Goal: Task Accomplishment & Management: Manage account settings

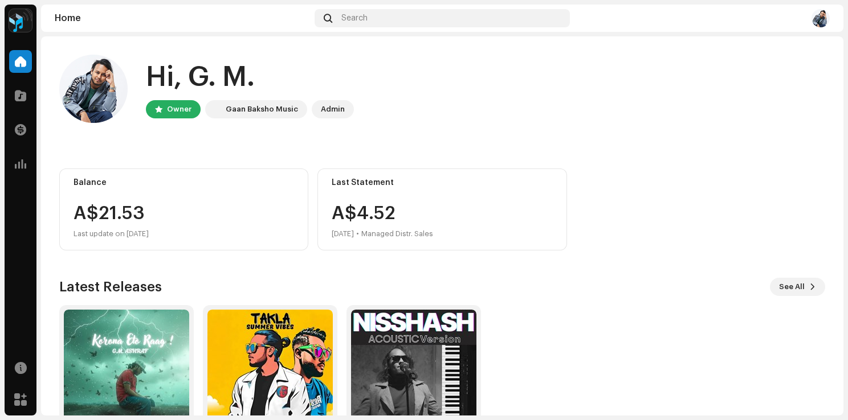
scroll to position [71, 0]
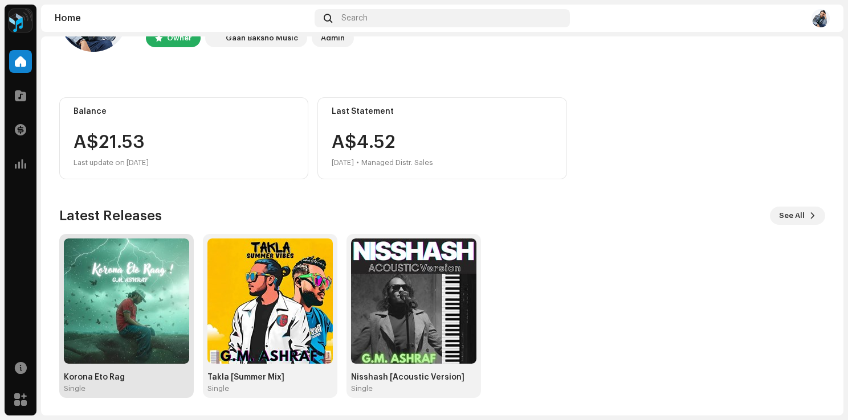
click at [153, 261] on img at bounding box center [126, 301] width 125 height 125
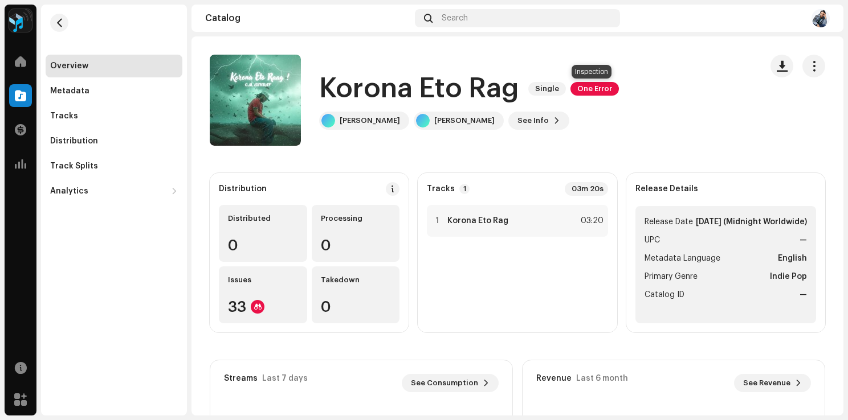
click at [588, 89] on span "One Error" at bounding box center [594, 89] width 48 height 14
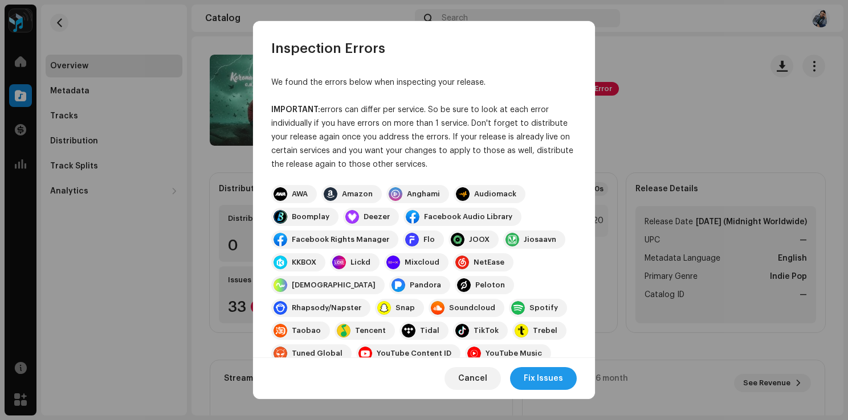
click at [531, 389] on span "Fix Issues" at bounding box center [542, 378] width 39 height 23
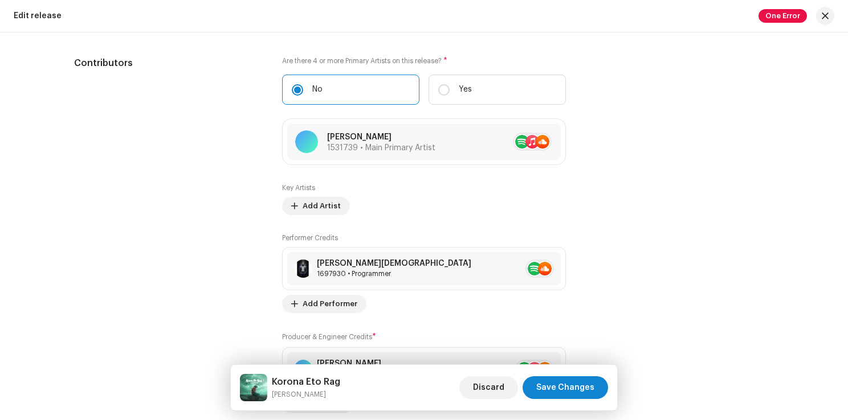
scroll to position [1251, 0]
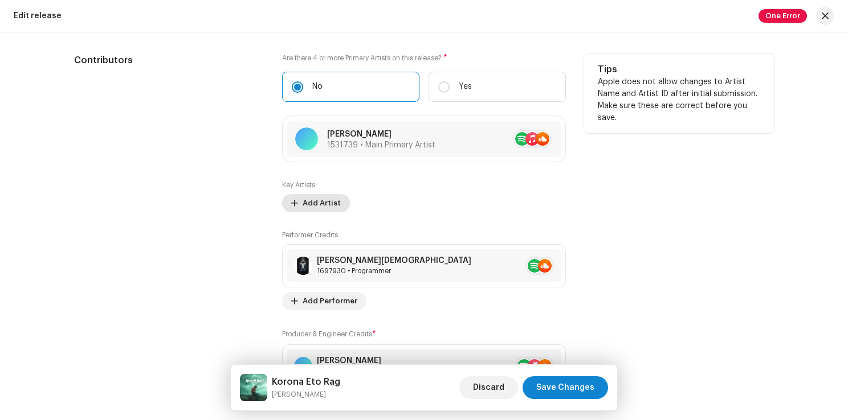
click at [319, 201] on span "Add Artist" at bounding box center [321, 203] width 38 height 23
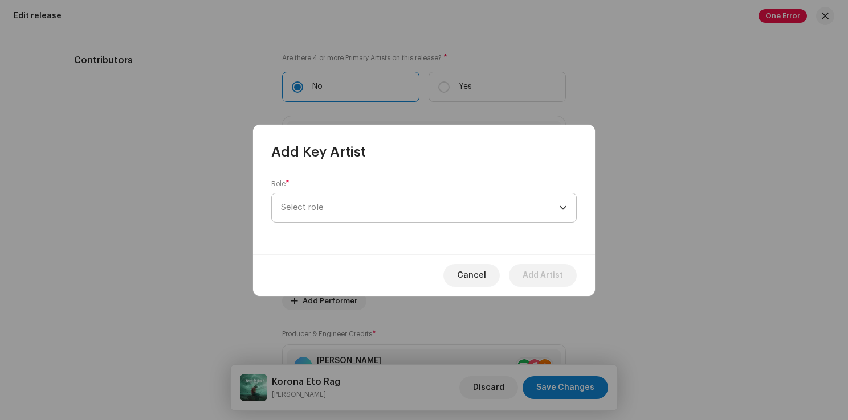
click at [349, 208] on span "Select role" at bounding box center [420, 208] width 278 height 28
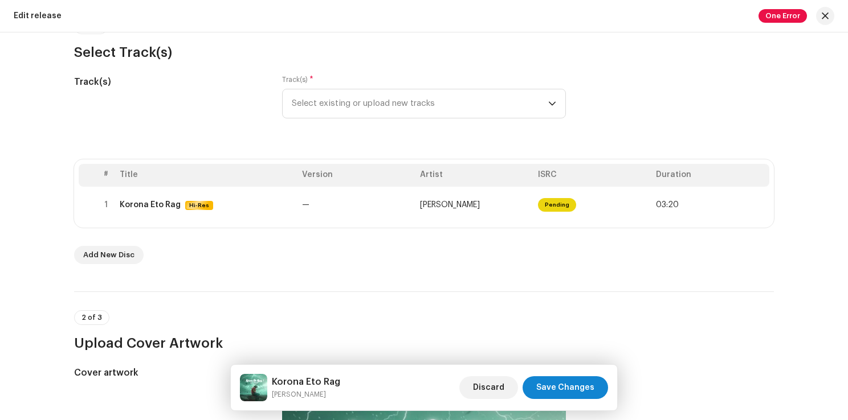
scroll to position [114, 0]
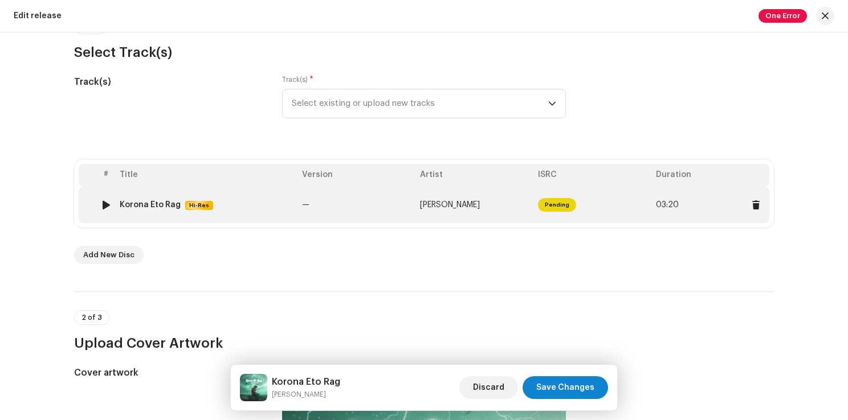
click at [558, 201] on span "Pending" at bounding box center [557, 205] width 38 height 14
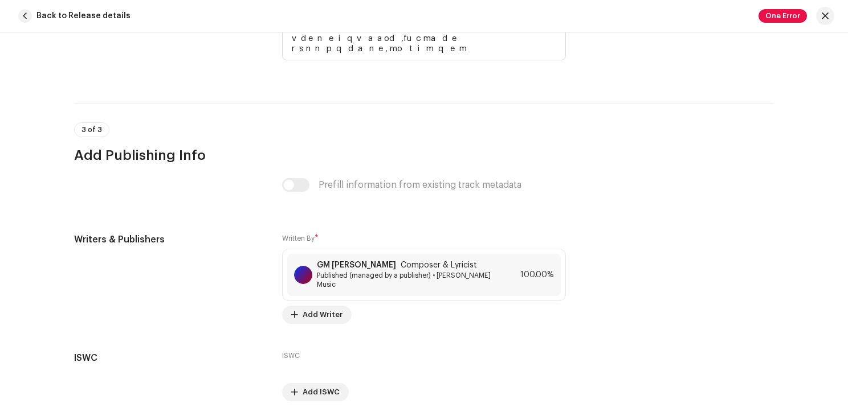
scroll to position [2794, 0]
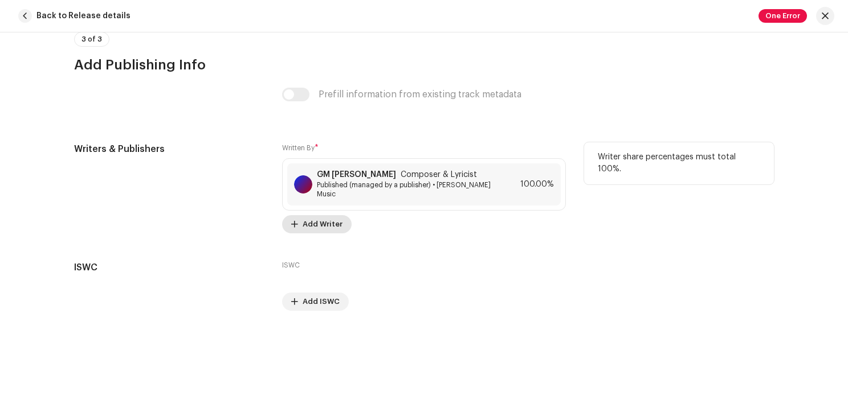
click at [321, 217] on span "Add Writer" at bounding box center [322, 224] width 40 height 23
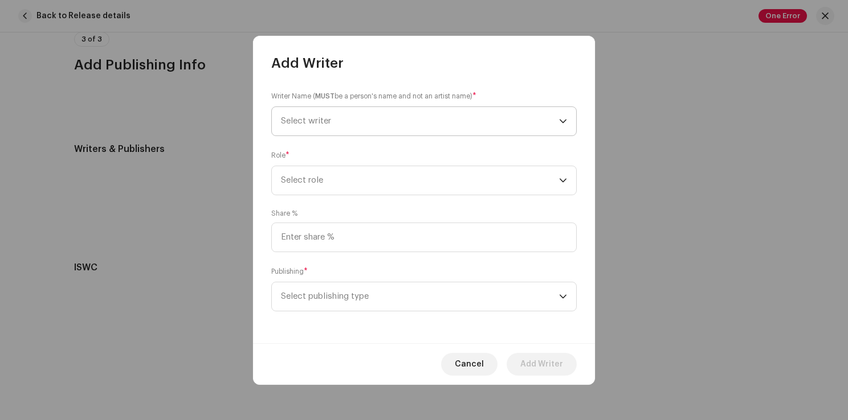
click at [412, 119] on span "Select writer" at bounding box center [420, 121] width 278 height 28
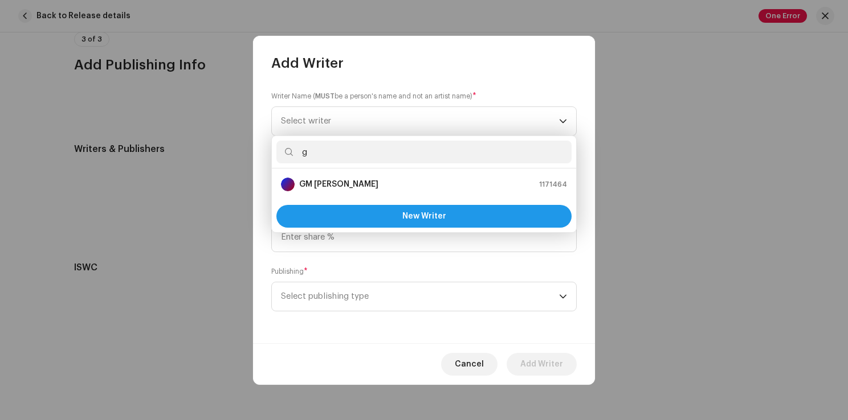
type input "g"
click at [415, 218] on span "New Writer" at bounding box center [424, 216] width 44 height 8
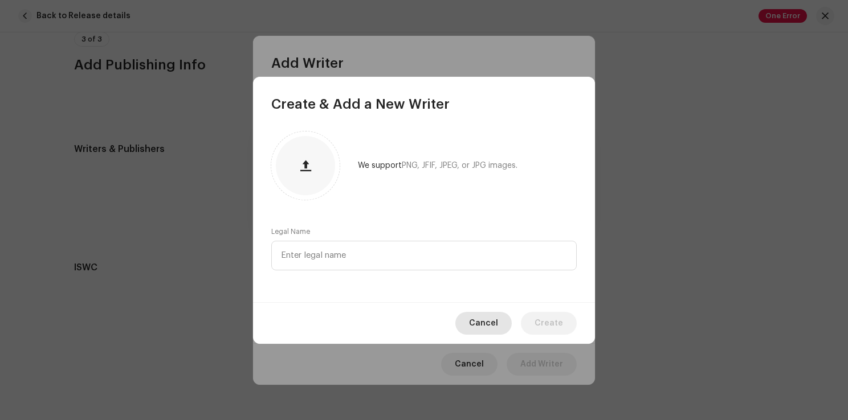
click at [485, 330] on span "Cancel" at bounding box center [483, 323] width 29 height 23
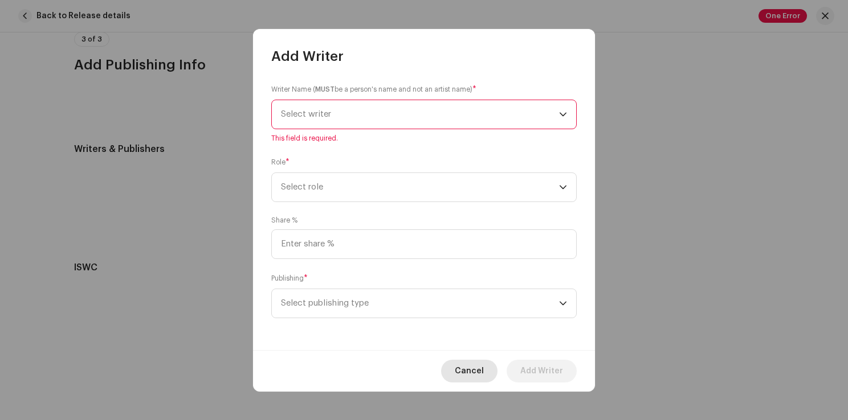
click at [472, 368] on span "Cancel" at bounding box center [469, 371] width 29 height 23
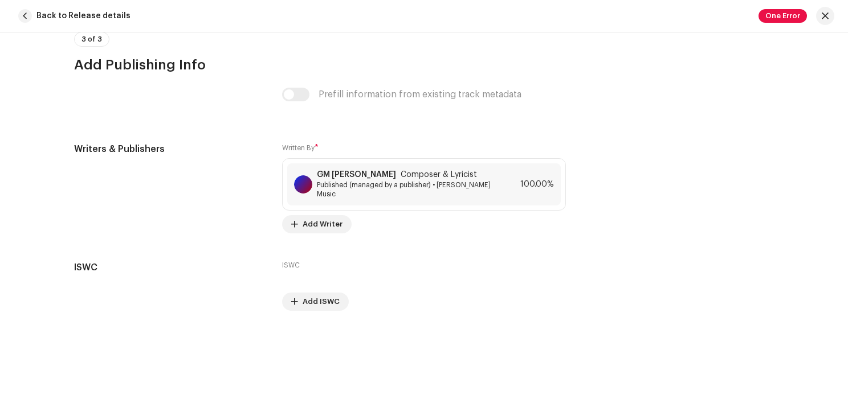
click at [303, 313] on div "Track details Complete the following to finalize your track. 1 of 3 Add Audio F…" at bounding box center [424, 226] width 848 height 388
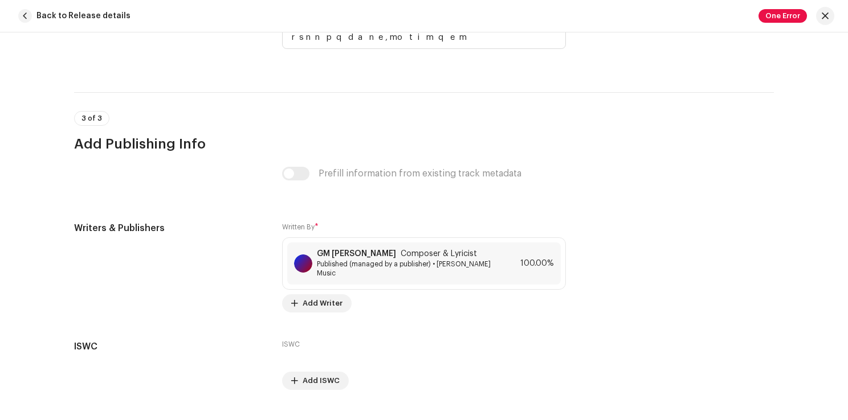
scroll to position [2708, 0]
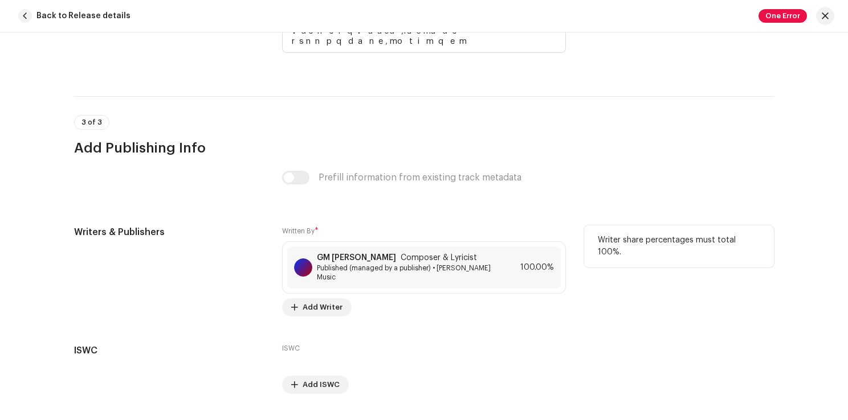
click at [651, 242] on p "Writer share percentages must total 100%." at bounding box center [679, 247] width 162 height 24
click at [326, 308] on span "Add Writer" at bounding box center [322, 307] width 40 height 23
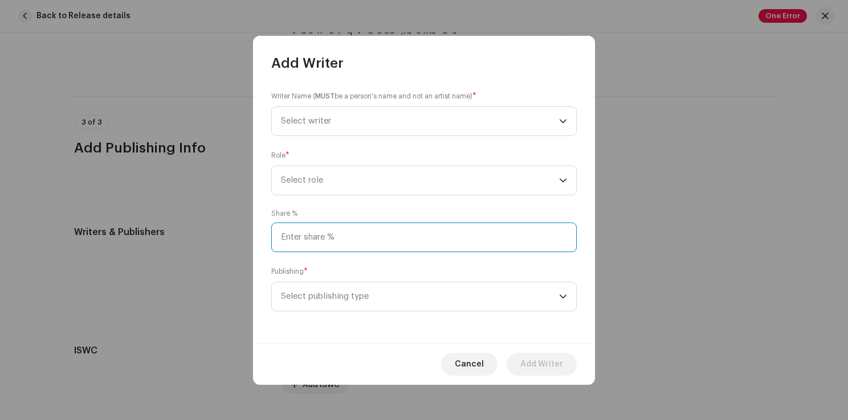
click at [345, 247] on input at bounding box center [423, 238] width 305 height 30
click at [463, 364] on span "Cancel" at bounding box center [469, 364] width 29 height 23
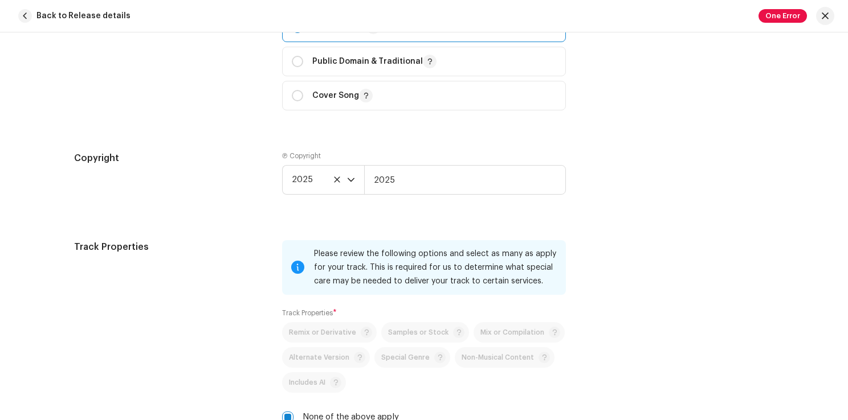
scroll to position [1549, 0]
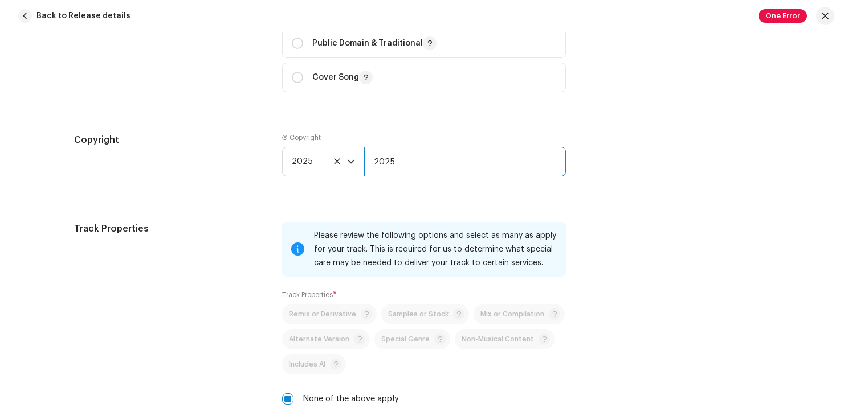
click at [395, 167] on input "2025" at bounding box center [465, 162] width 202 height 30
type input "2"
type input "h"
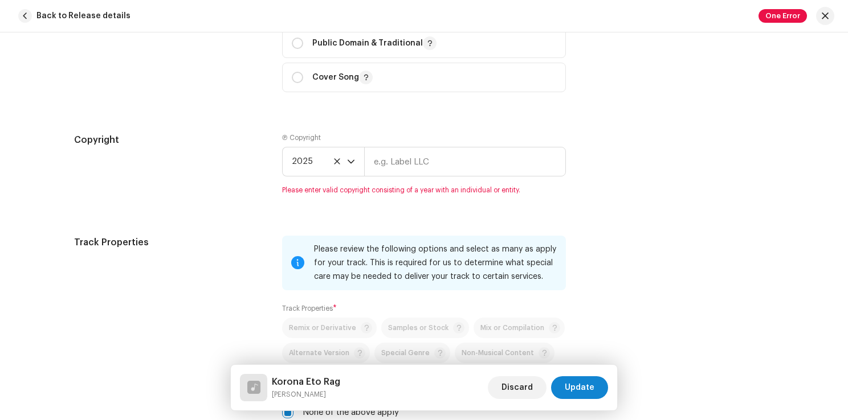
click at [241, 193] on div "Copyright" at bounding box center [169, 170] width 190 height 75
click at [423, 172] on input "text" at bounding box center [465, 162] width 202 height 30
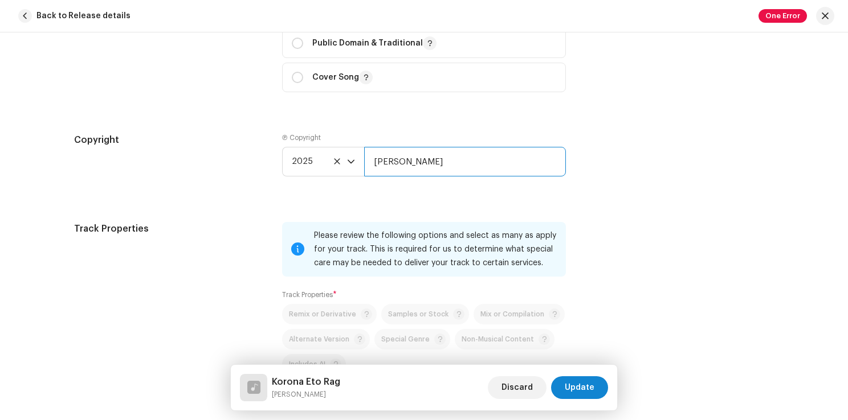
click at [484, 170] on input "[PERSON_NAME]" at bounding box center [465, 162] width 202 height 30
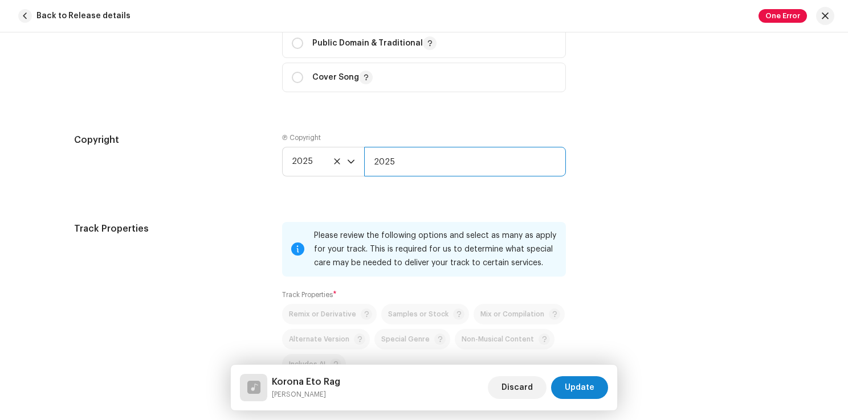
click at [537, 159] on input "2025" at bounding box center [465, 162] width 202 height 30
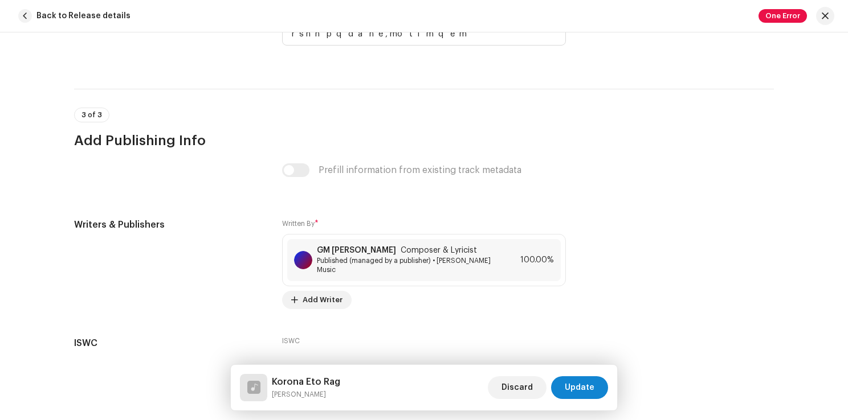
scroll to position [2794, 0]
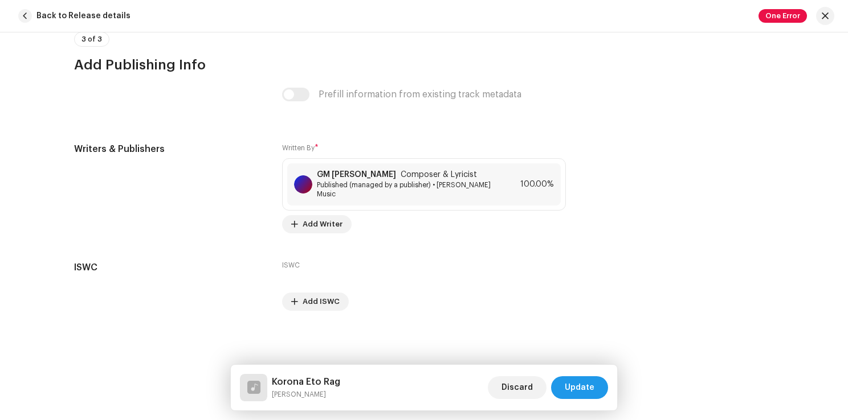
type input "2025"
click at [592, 390] on span "Update" at bounding box center [580, 388] width 30 height 23
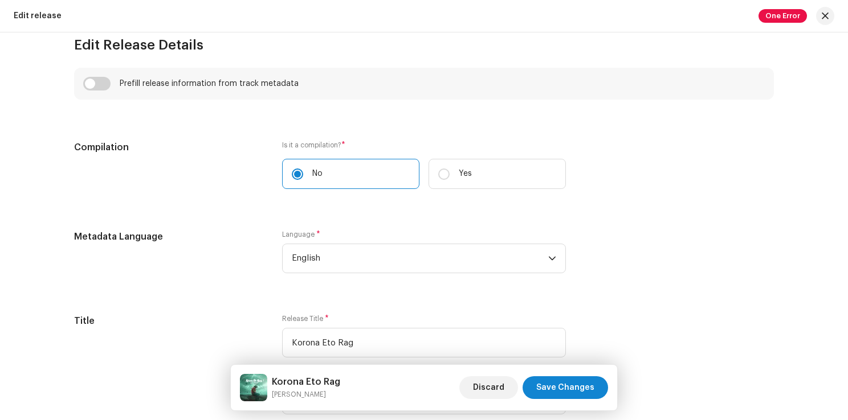
scroll to position [662, 0]
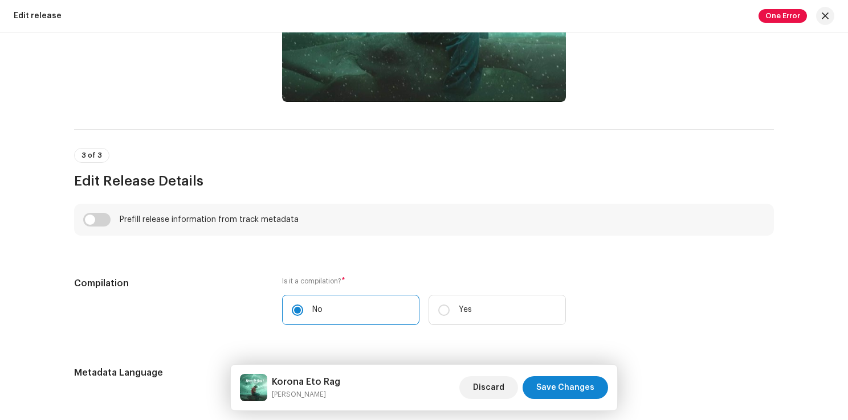
drag, startPoint x: 842, startPoint y: 171, endPoint x: 848, endPoint y: 156, distance: 16.2
click at [847, 156] on html "[PERSON_NAME] Home Catalog Transactions Analytics Resources Marketplace [PERSON…" at bounding box center [424, 210] width 848 height 420
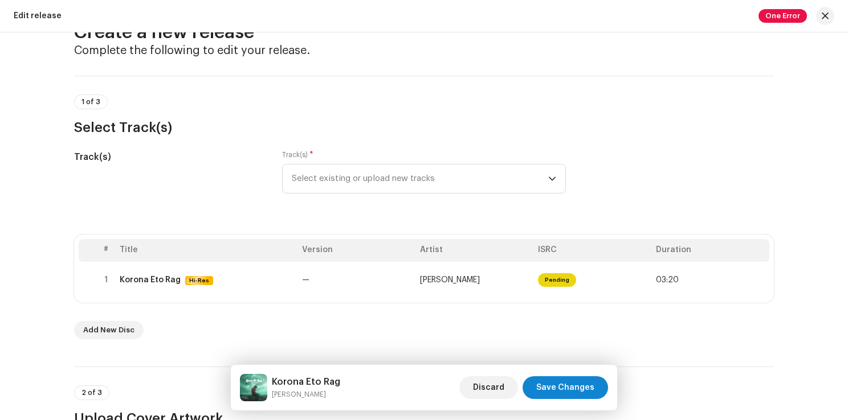
scroll to position [0, 0]
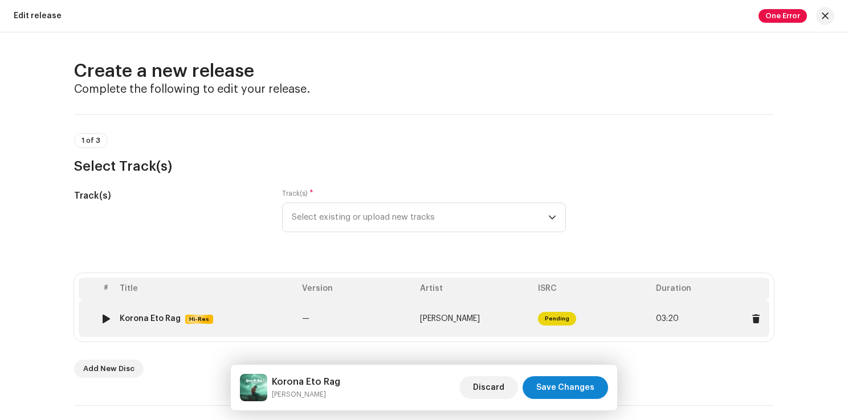
click at [560, 324] on span "Pending" at bounding box center [557, 319] width 38 height 14
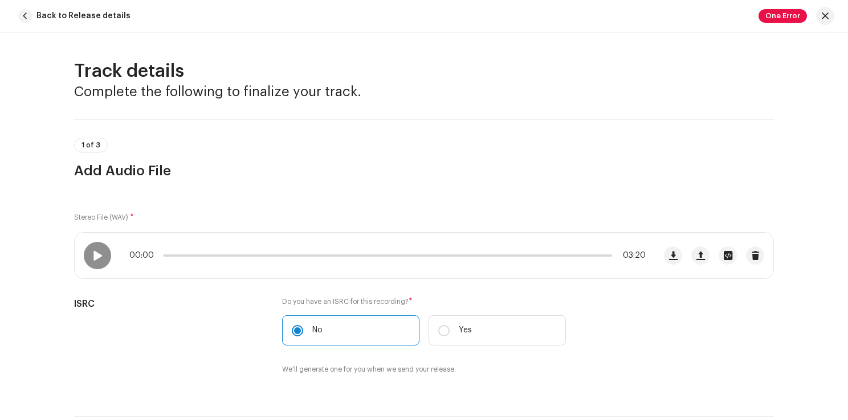
click at [842, 152] on div "Track details Complete the following to finalize your track. 1 of 3 Add Audio F…" at bounding box center [424, 226] width 848 height 388
drag, startPoint x: 841, startPoint y: 218, endPoint x: 842, endPoint y: 152, distance: 65.5
click at [842, 152] on div "Track details Complete the following to finalize your track. 1 of 3 Add Audio F…" at bounding box center [424, 226] width 848 height 388
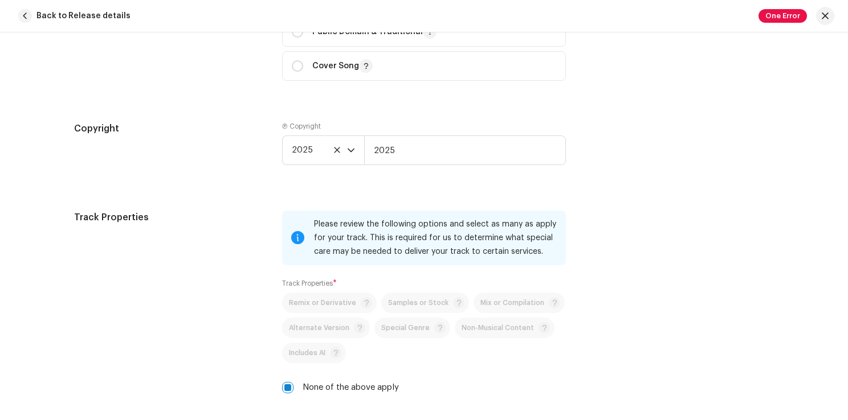
scroll to position [1590, 0]
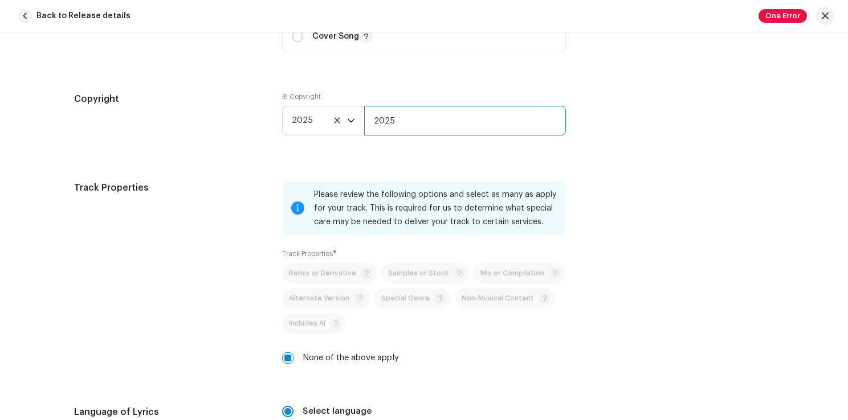
click at [517, 119] on input "2025" at bounding box center [465, 121] width 202 height 30
type input "2"
type input "[PERSON_NAME]"
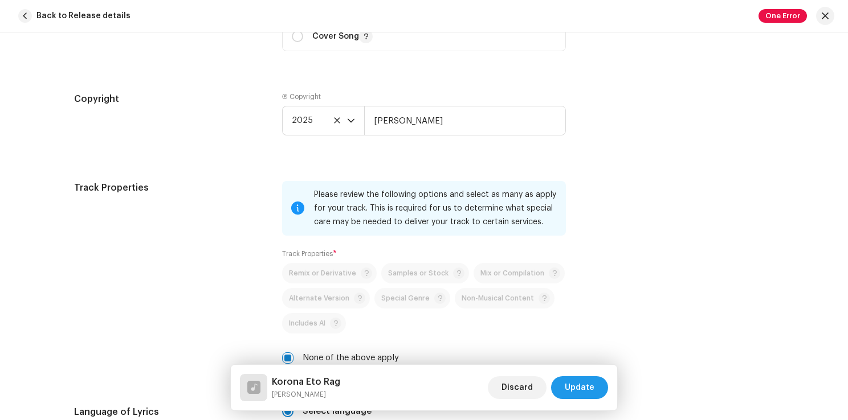
click at [585, 382] on span "Update" at bounding box center [580, 388] width 30 height 23
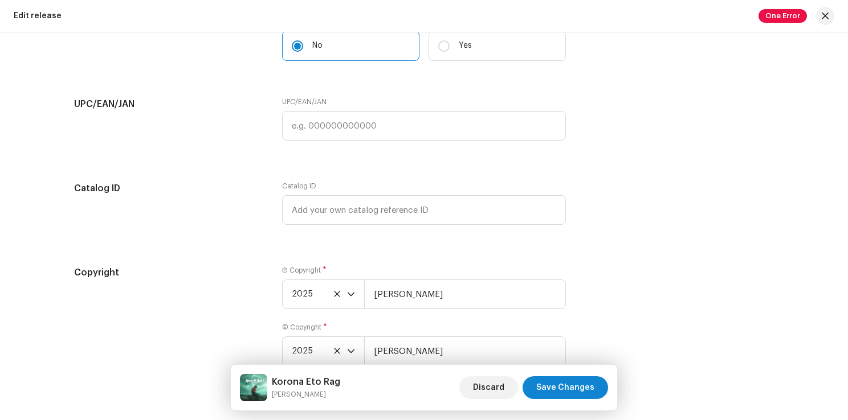
scroll to position [1980, 0]
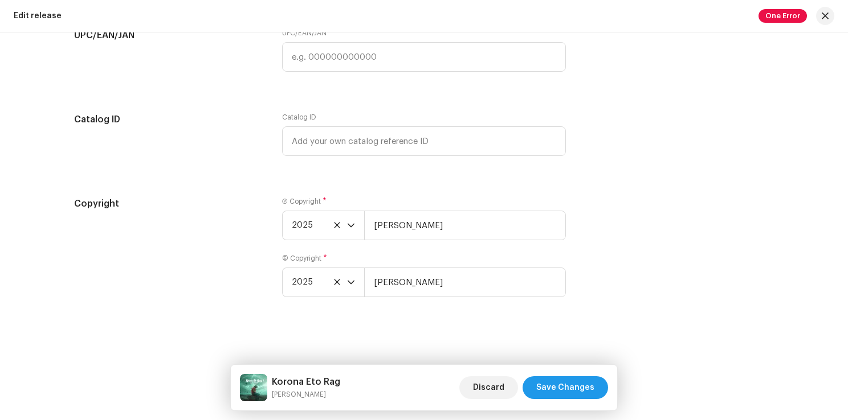
click at [572, 392] on span "Save Changes" at bounding box center [565, 388] width 58 height 23
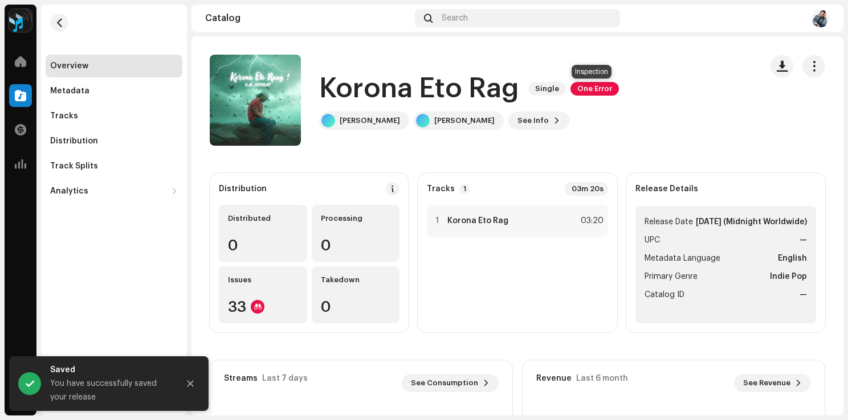
click at [588, 89] on span "One Error" at bounding box center [594, 89] width 48 height 14
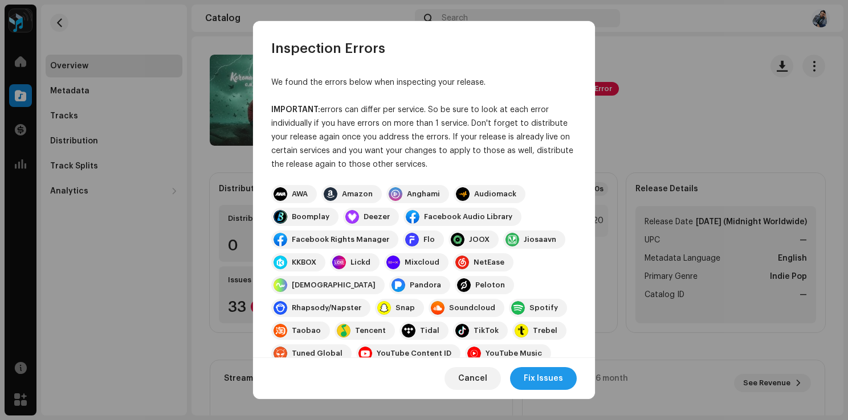
click at [547, 373] on span "Fix Issues" at bounding box center [542, 378] width 39 height 23
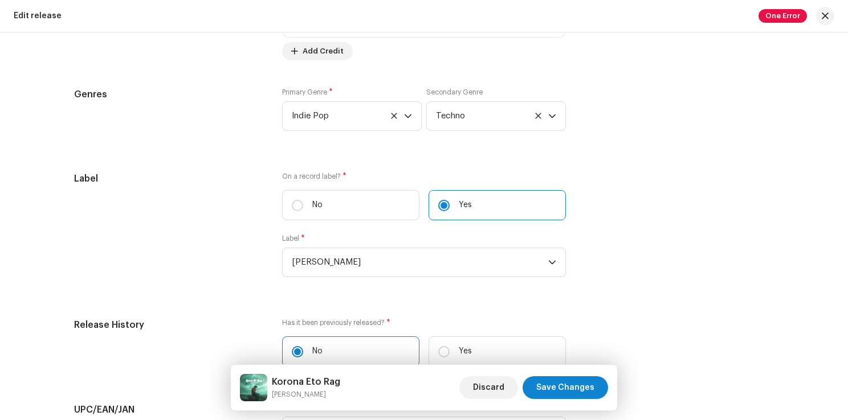
scroll to position [1594, 0]
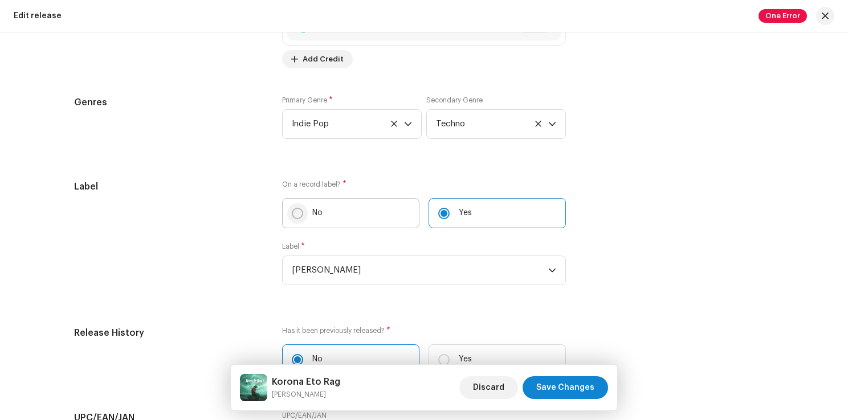
click at [296, 211] on input "No" at bounding box center [297, 213] width 11 height 11
radio input "true"
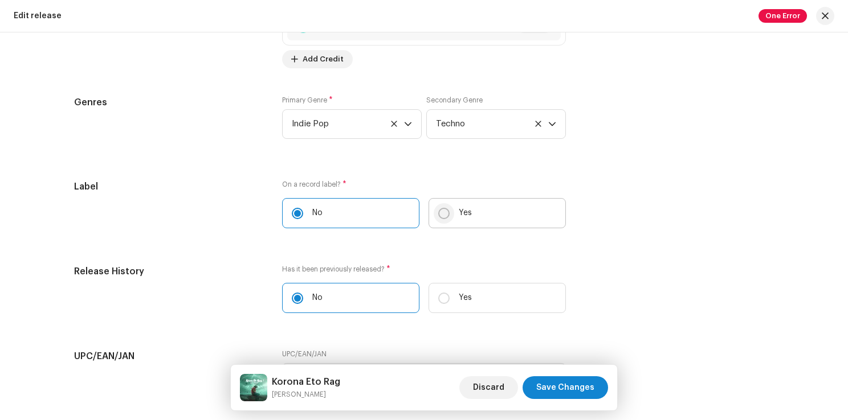
click at [441, 209] on input "Yes" at bounding box center [443, 213] width 11 height 11
radio input "true"
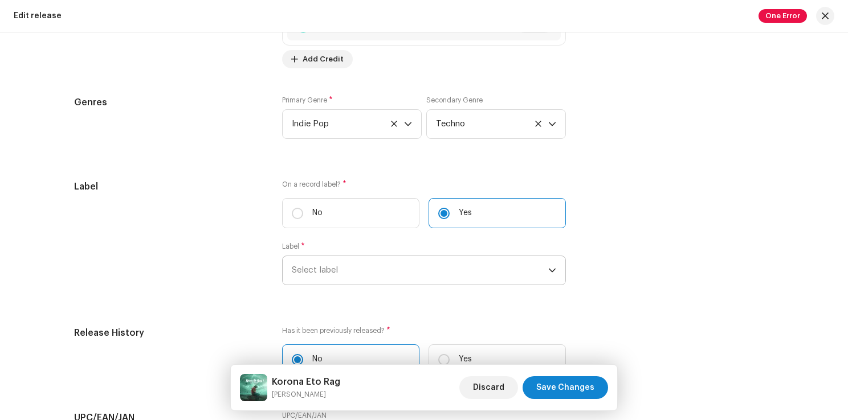
click at [437, 272] on span "Select label" at bounding box center [420, 270] width 256 height 28
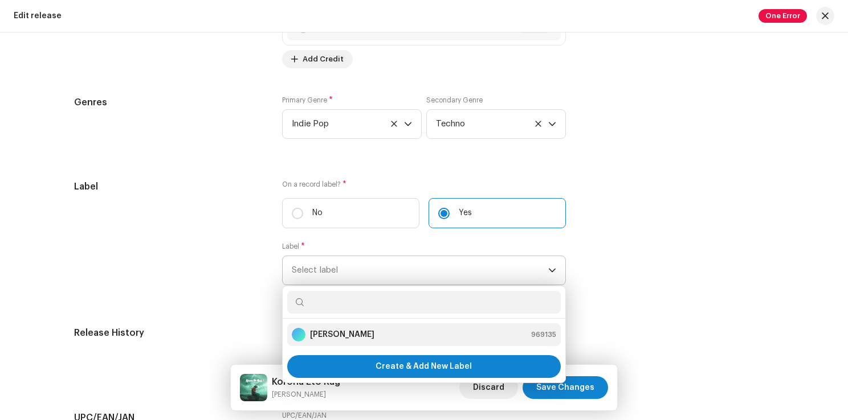
click at [408, 335] on div "[PERSON_NAME] 969135" at bounding box center [424, 335] width 264 height 14
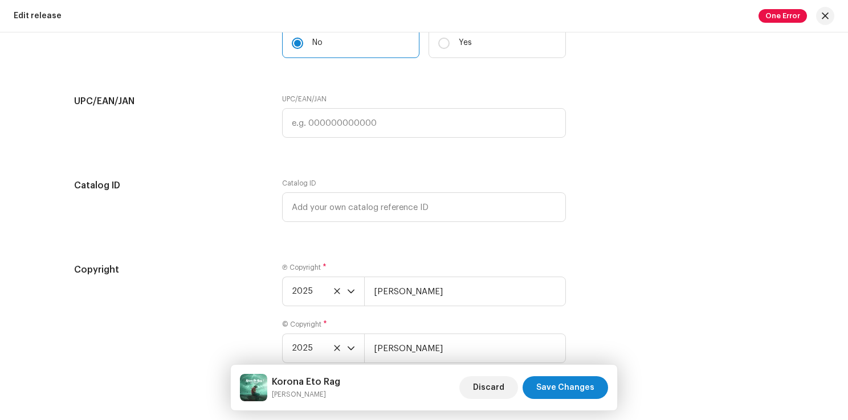
scroll to position [1980, 0]
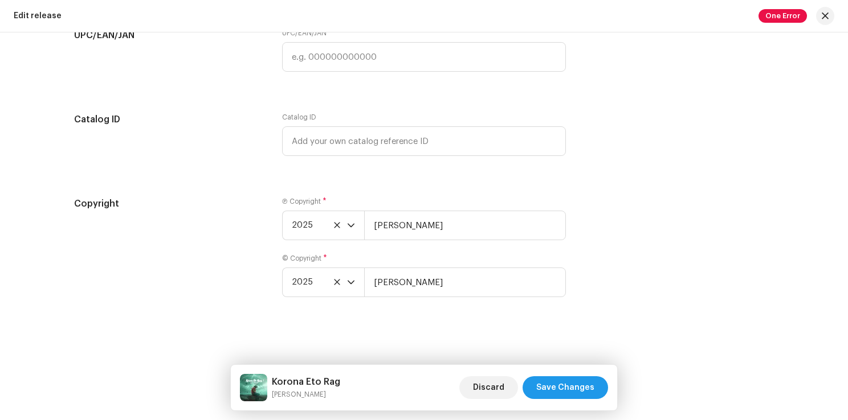
click at [567, 393] on span "Save Changes" at bounding box center [565, 388] width 58 height 23
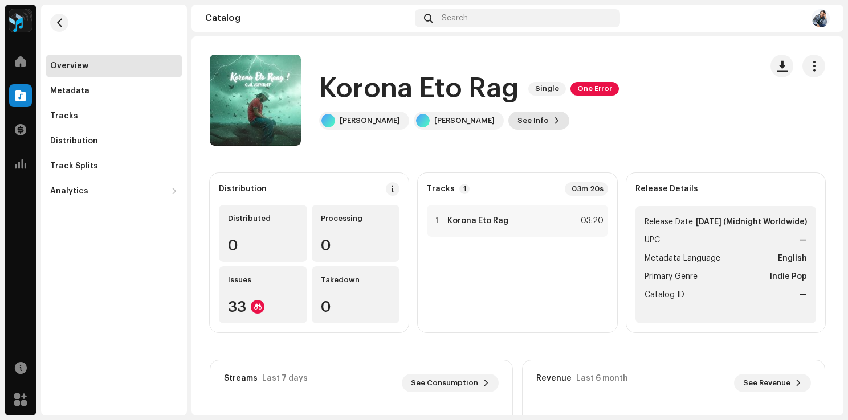
click at [513, 125] on button "See Info" at bounding box center [538, 121] width 61 height 18
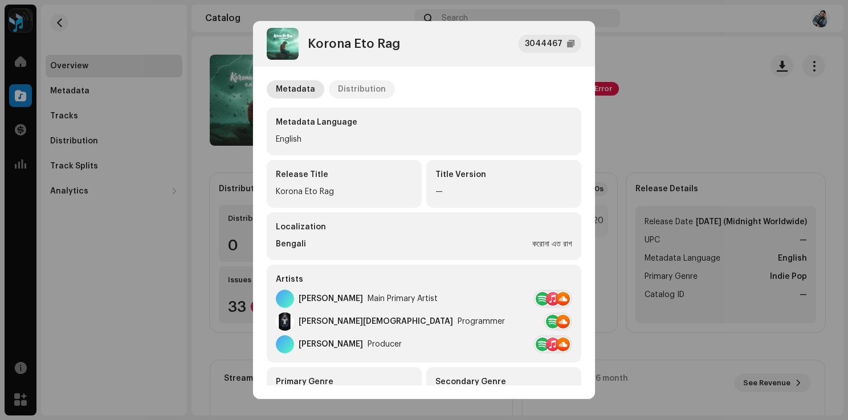
click at [383, 92] on p-tab "Distribution" at bounding box center [362, 89] width 66 height 18
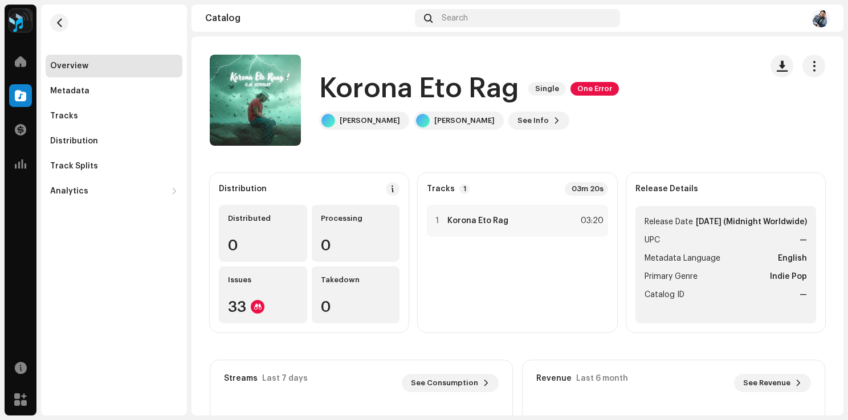
click at [570, 95] on div "One Error" at bounding box center [594, 89] width 48 height 14
click at [193, 239] on div "Distribution Distributed 0 Processing 0 Issues 33 Takedown 0 Tracks 1 03m 20s 1…" at bounding box center [517, 380] width 652 height 415
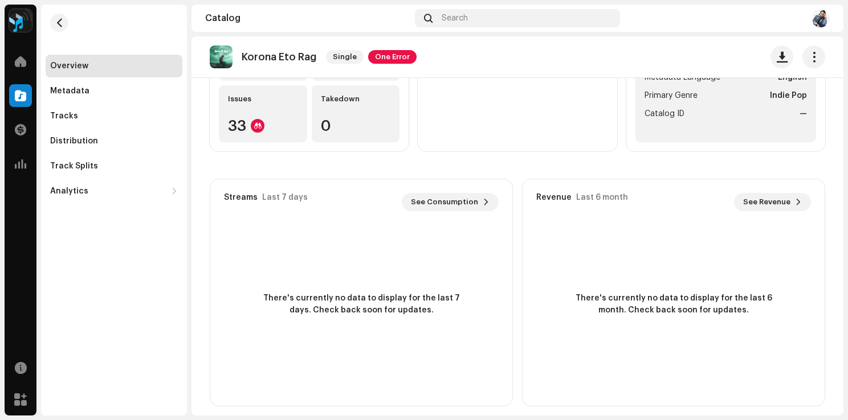
scroll to position [182, 0]
click at [131, 83] on div "Metadata" at bounding box center [114, 91] width 137 height 23
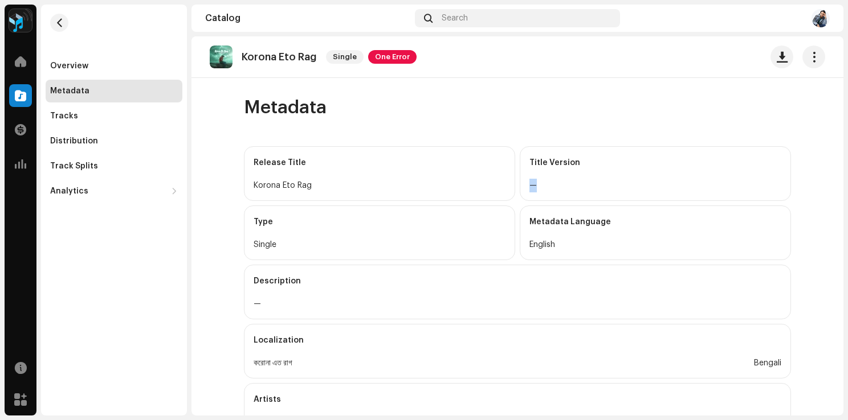
drag, startPoint x: 843, startPoint y: 159, endPoint x: 840, endPoint y: 182, distance: 23.6
click at [840, 182] on div "[PERSON_NAME] Home Catalog Transactions Analytics Resources Marketplace Overvie…" at bounding box center [424, 210] width 848 height 420
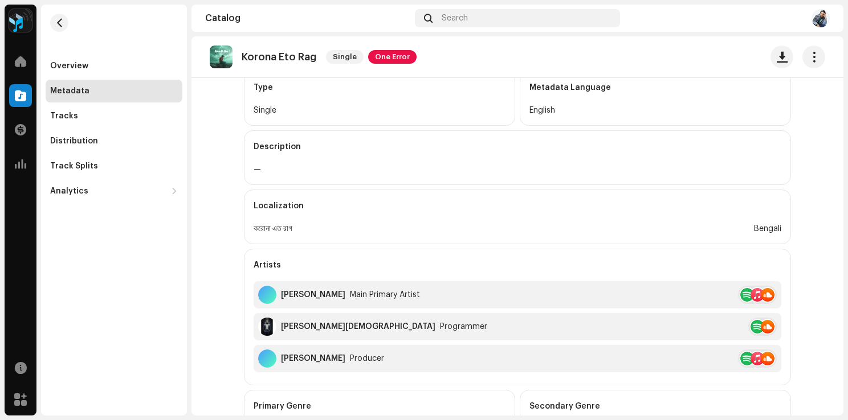
scroll to position [136, 0]
click at [256, 167] on div "—" at bounding box center [516, 169] width 527 height 14
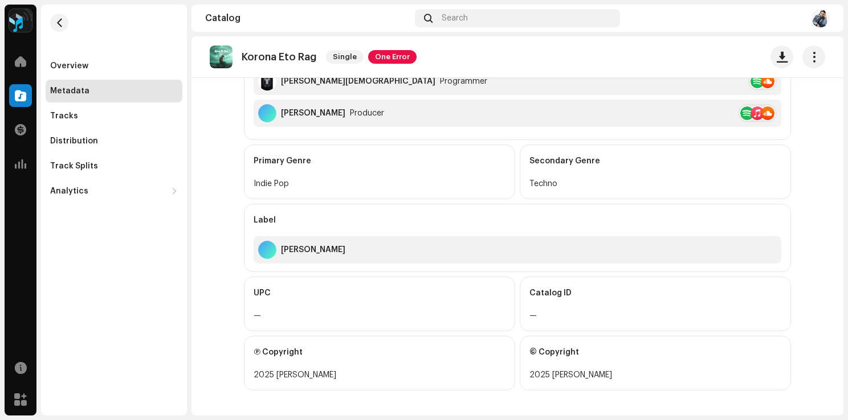
scroll to position [0, 0]
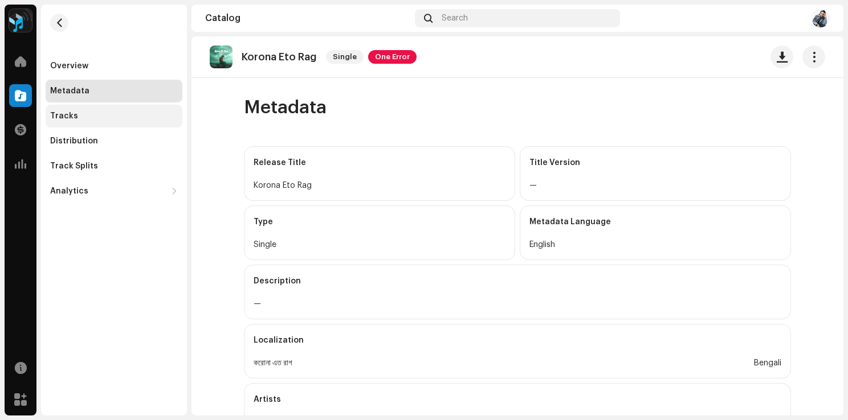
click at [82, 117] on div "Tracks" at bounding box center [114, 116] width 128 height 9
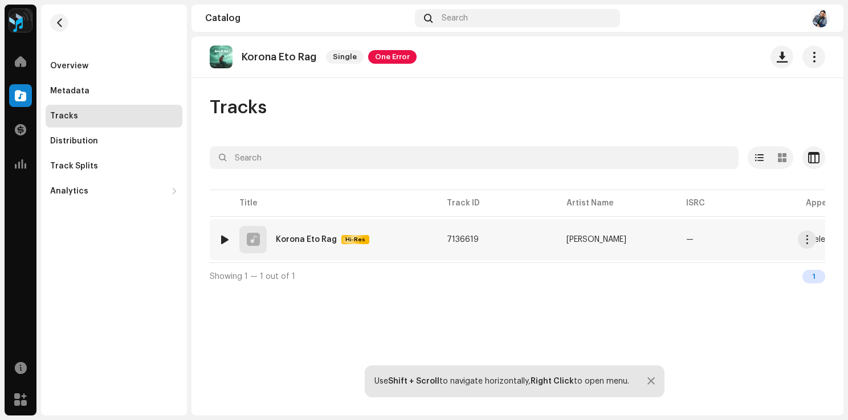
click at [227, 236] on div at bounding box center [224, 239] width 9 height 9
click at [319, 394] on div at bounding box center [317, 392] width 18 height 18
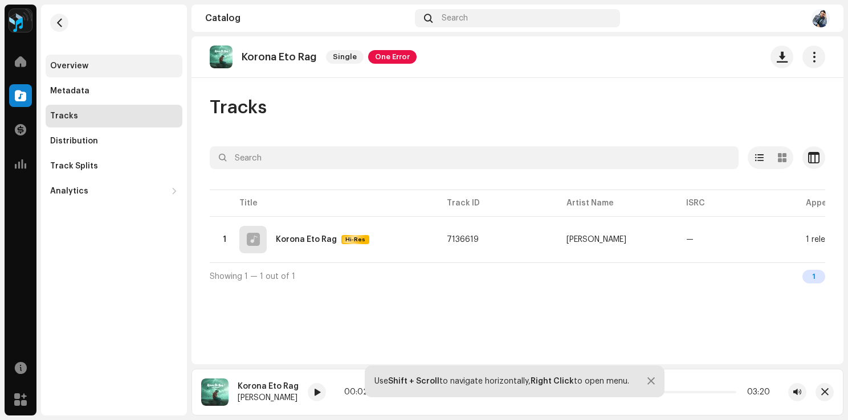
click at [84, 60] on div "Overview" at bounding box center [114, 66] width 137 height 23
